Goal: Navigation & Orientation: Find specific page/section

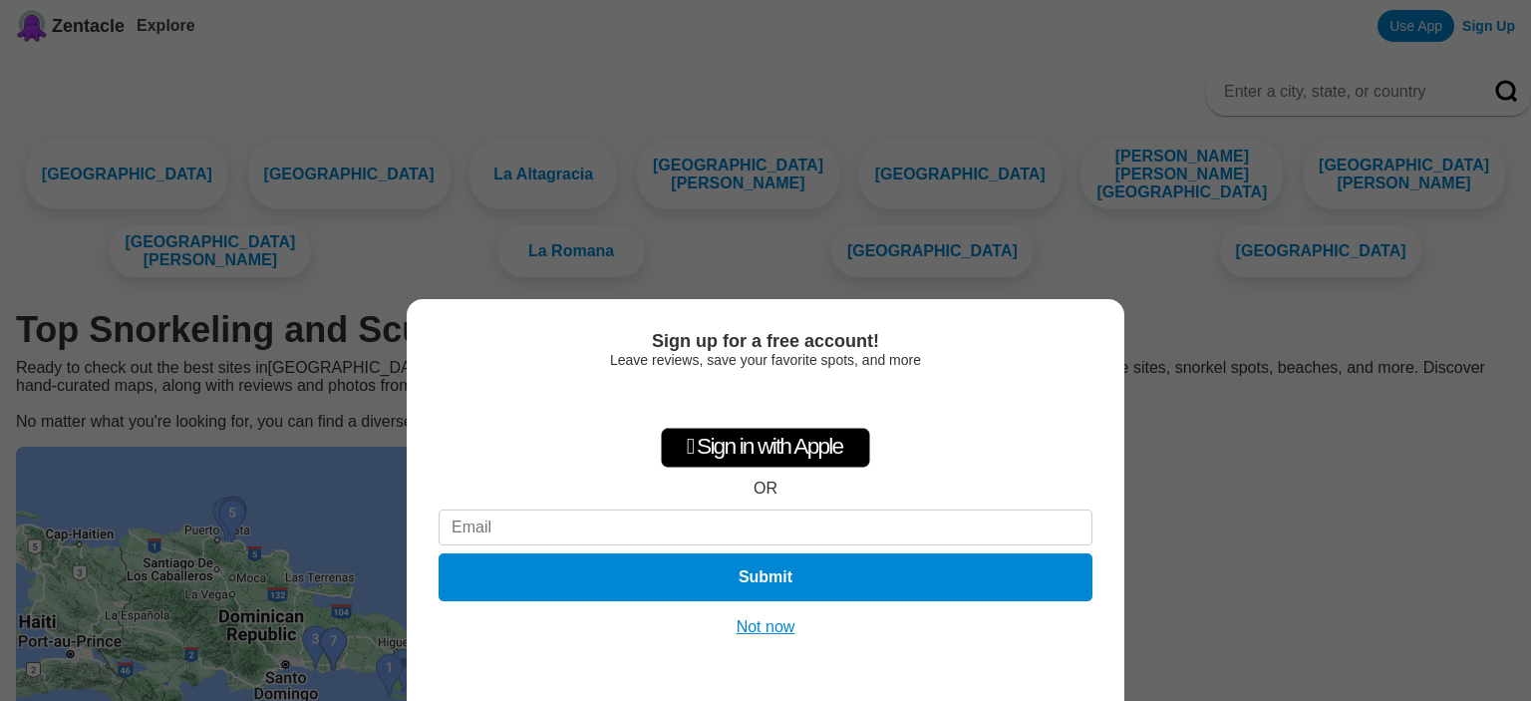
click at [1248, 522] on div "Sign up for a free account! Leave reviews, save your favorite spots, and more …" at bounding box center [765, 350] width 1531 height 701
click at [1185, 495] on div "Sign up for a free account! Leave reviews, save your favorite spots, and more …" at bounding box center [765, 350] width 1531 height 701
click at [773, 621] on button "Not now" at bounding box center [765, 627] width 71 height 20
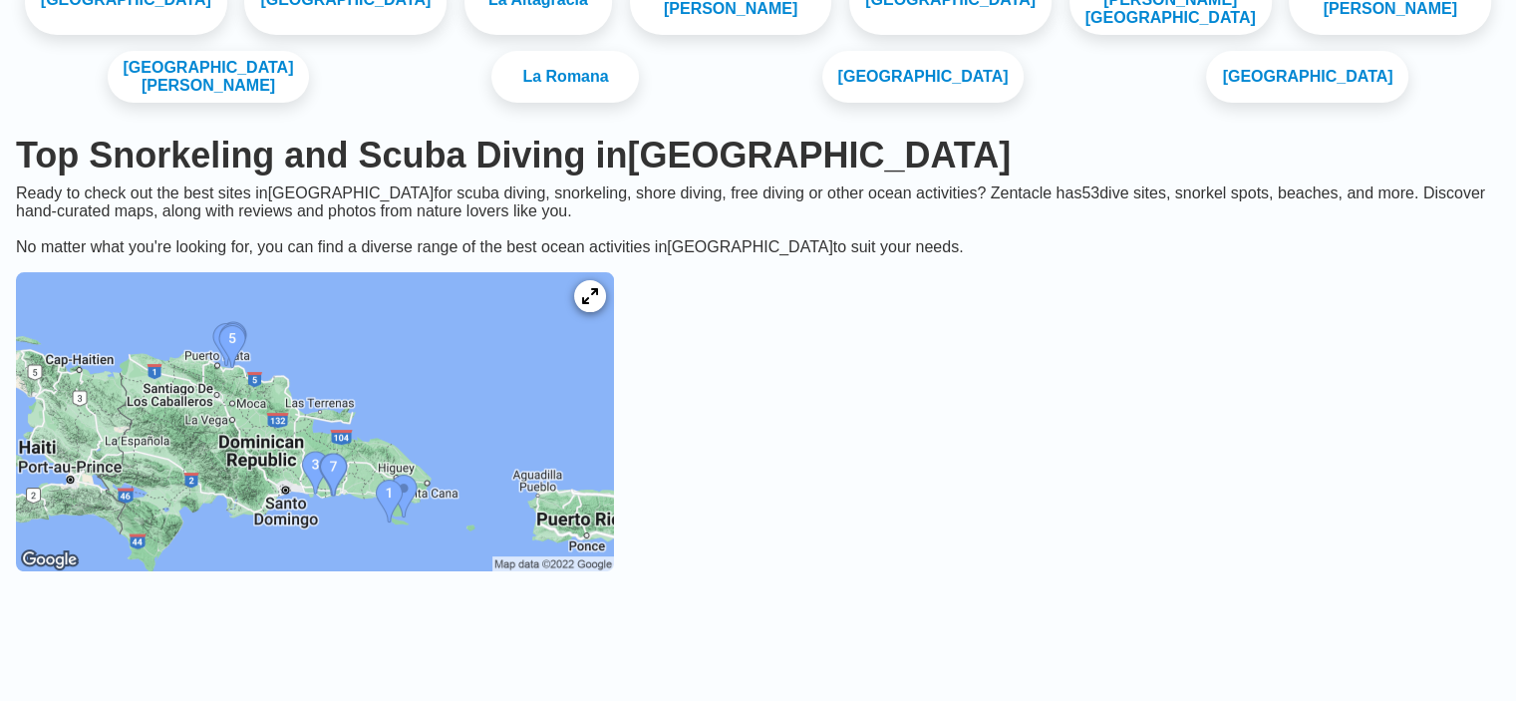
scroll to position [177, 0]
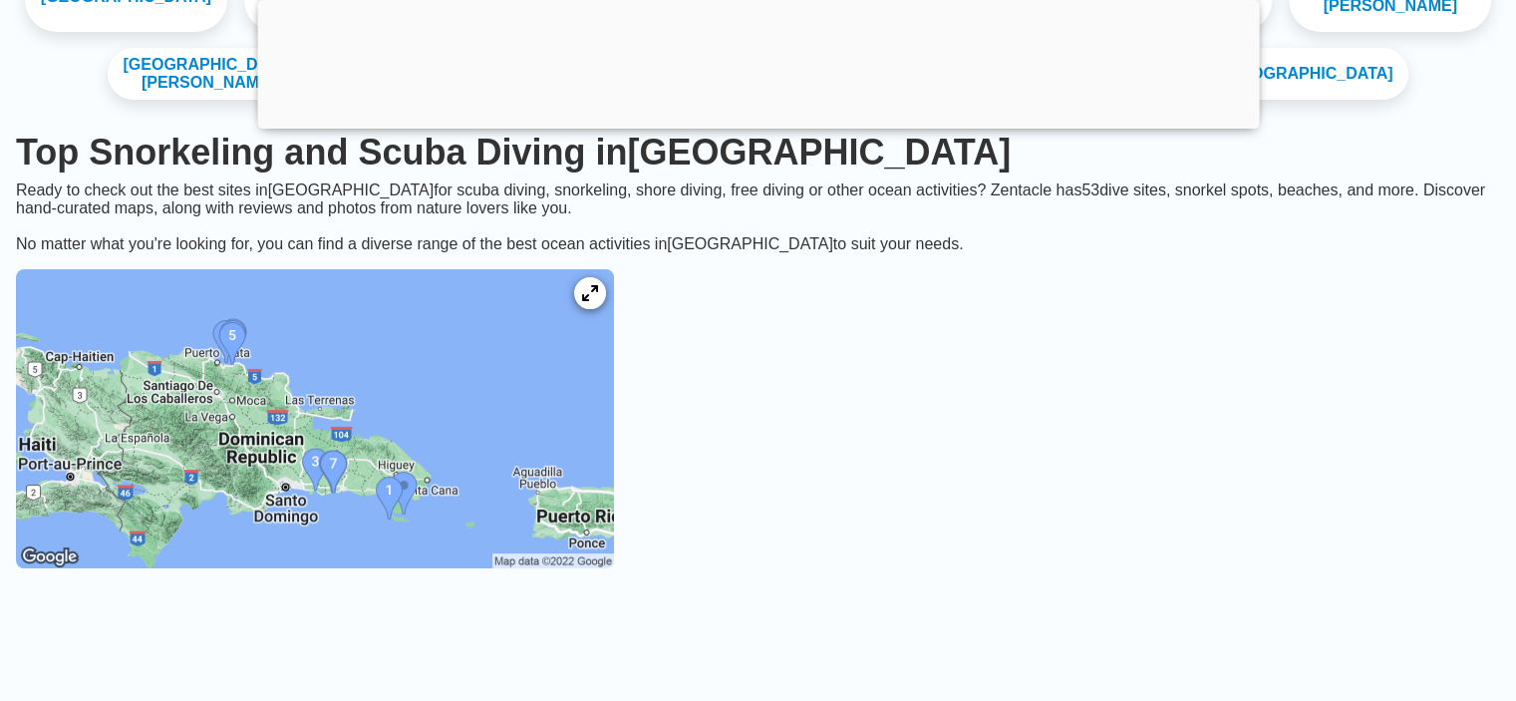
click at [467, 453] on img at bounding box center [315, 418] width 598 height 299
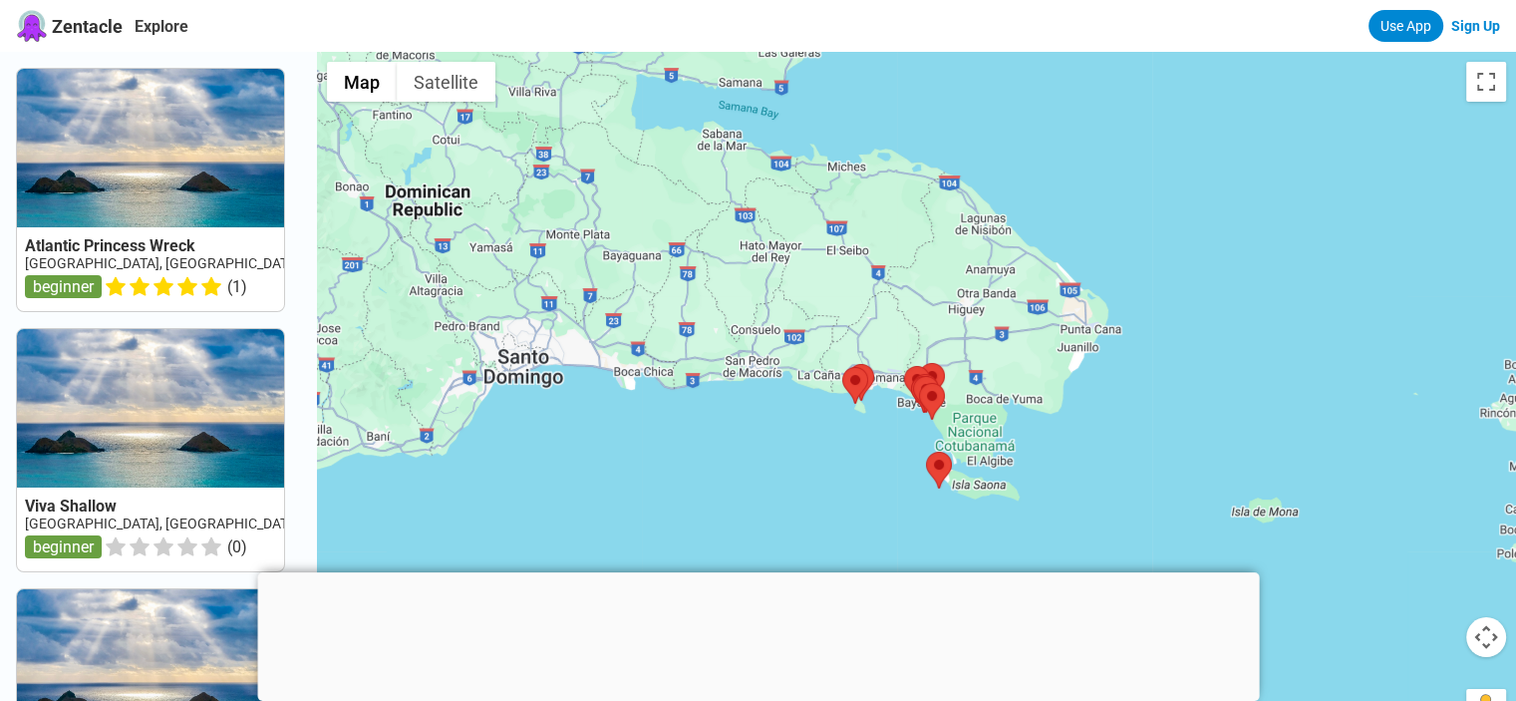
click at [1184, 445] on div at bounding box center [916, 402] width 1199 height 701
click at [750, 572] on div at bounding box center [758, 572] width 1002 height 0
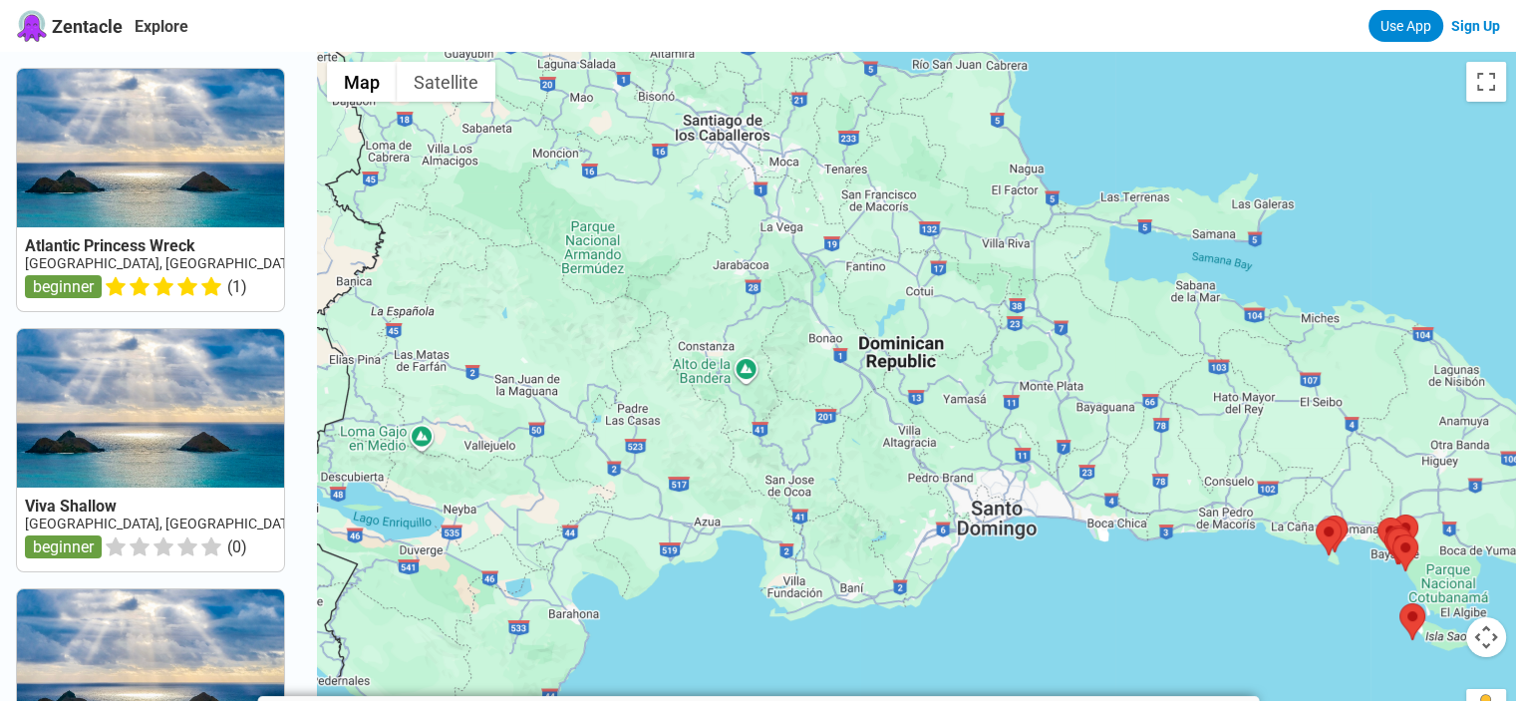
drag, startPoint x: 694, startPoint y: 463, endPoint x: 1169, endPoint y: 615, distance: 498.9
click at [1169, 615] on div at bounding box center [916, 402] width 1199 height 701
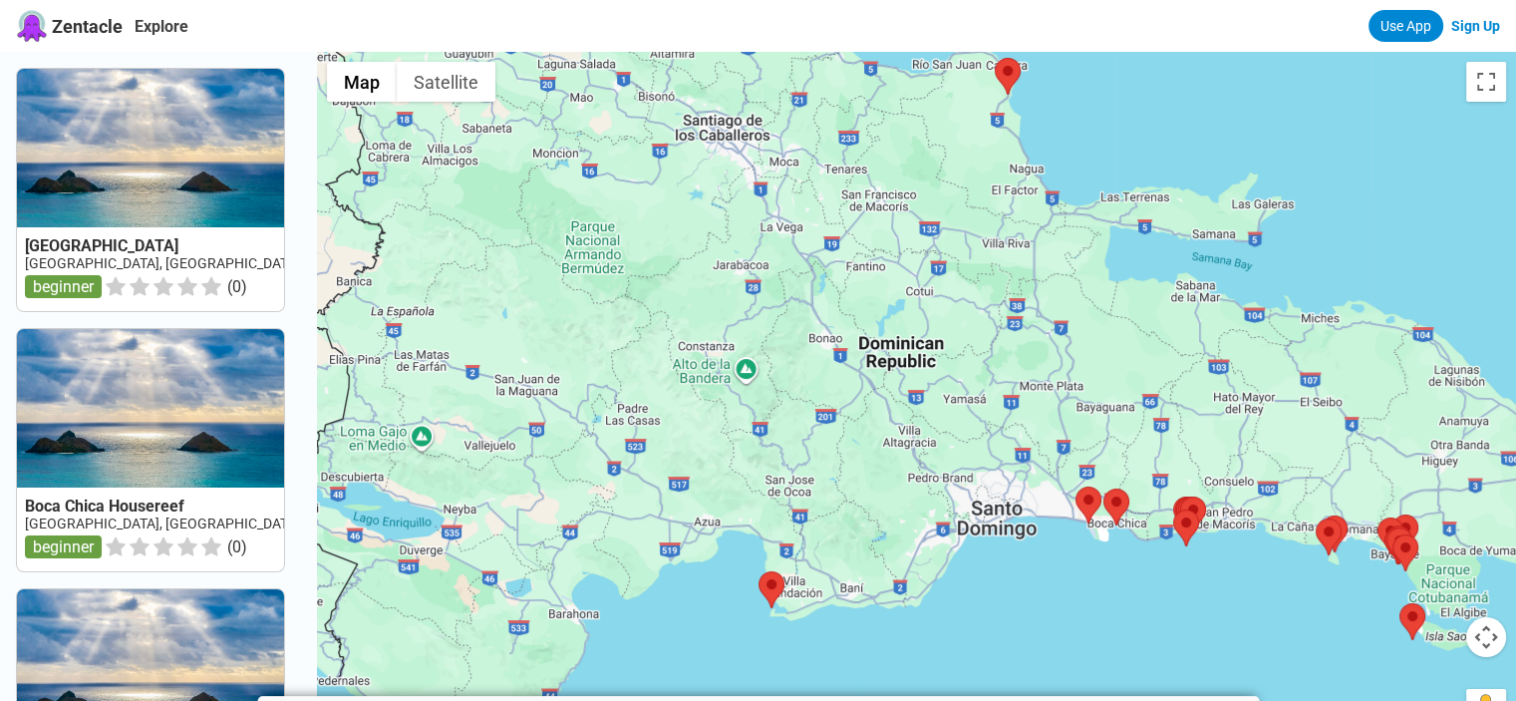
drag, startPoint x: 115, startPoint y: 234, endPoint x: 293, endPoint y: 192, distance: 183.2
click at [1036, 616] on div at bounding box center [916, 402] width 1199 height 701
